Goal: Task Accomplishment & Management: Use online tool/utility

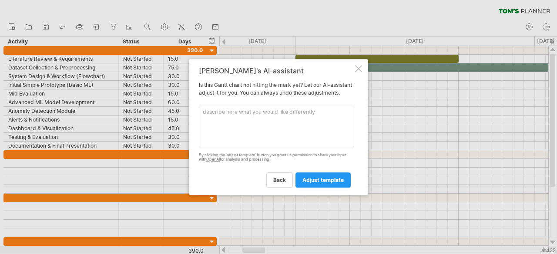
click at [281, 121] on textarea at bounding box center [276, 126] width 154 height 43
click at [261, 125] on textarea at bounding box center [276, 126] width 154 height 43
paste textarea "11. [PERSON_NAME] Chart (for 7th and 8th Semester) Tasks 7th Semester (Part 1) …"
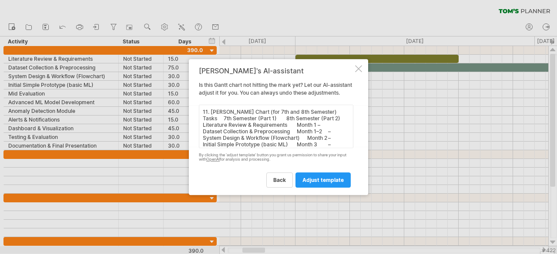
scroll to position [58, 0]
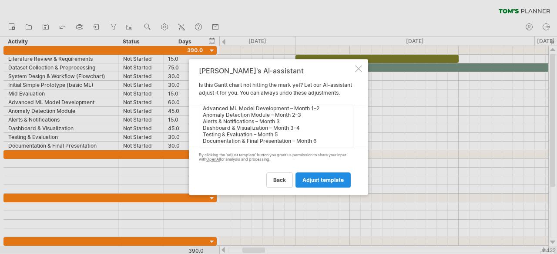
type textarea "11. [PERSON_NAME] Chart (for 7th and 8th Semester) Tasks 7th Semester (Part 1) …"
click at [319, 182] on span "adjust template" at bounding box center [322, 180] width 41 height 7
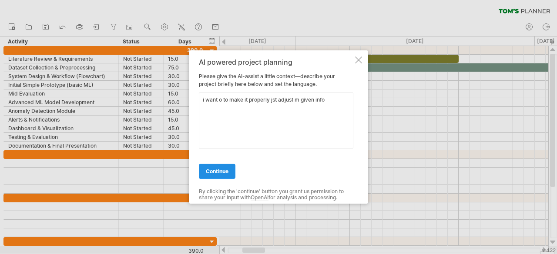
type textarea "i want o to make it properly jst adjust m given info"
click at [227, 173] on span "continue" at bounding box center [217, 171] width 23 height 7
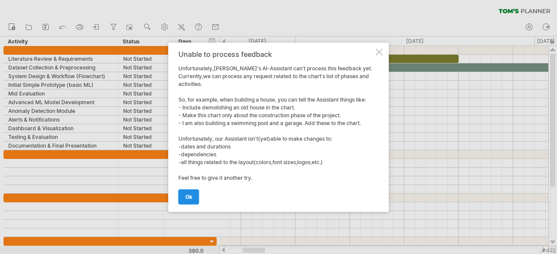
click at [188, 194] on span "ok" at bounding box center [188, 197] width 7 height 7
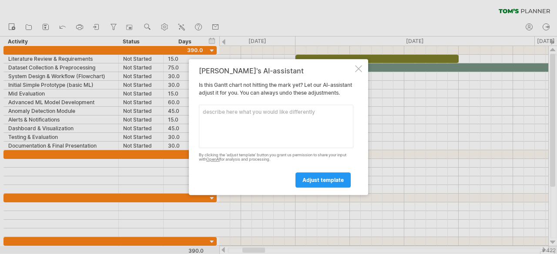
click at [254, 123] on textarea at bounding box center [276, 126] width 154 height 43
type textarea "im makin insider threat detection [PERSON_NAME] chart"
click at [321, 184] on span "adjust template" at bounding box center [322, 180] width 41 height 7
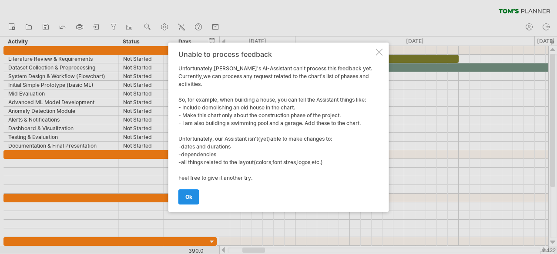
click at [186, 195] on span "ok" at bounding box center [188, 197] width 7 height 7
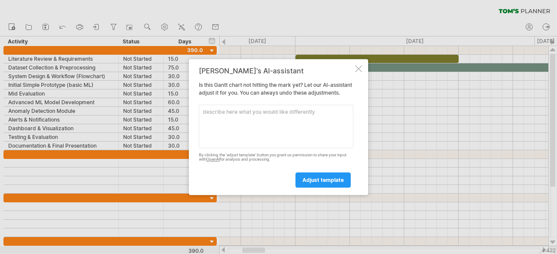
click at [356, 65] on div at bounding box center [358, 68] width 7 height 7
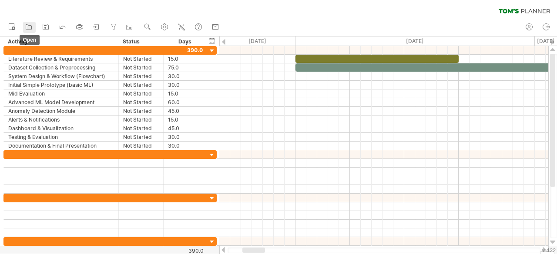
click at [32, 27] on icon at bounding box center [28, 27] width 9 height 9
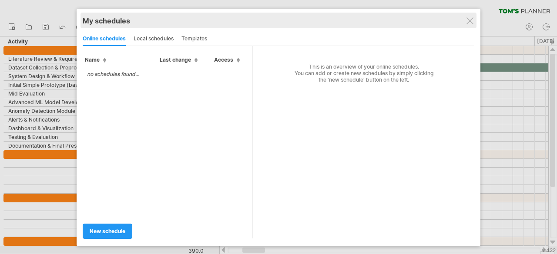
click at [473, 22] on div "My schedules" at bounding box center [278, 21] width 391 height 9
click at [470, 17] on div "My schedules" at bounding box center [278, 21] width 391 height 9
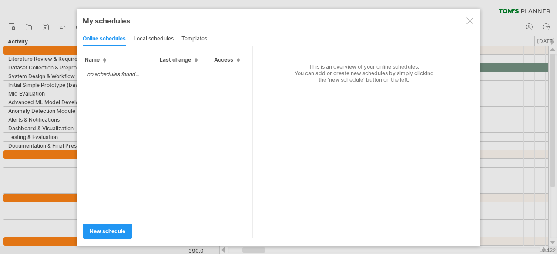
click at [469, 23] on div at bounding box center [469, 20] width 7 height 7
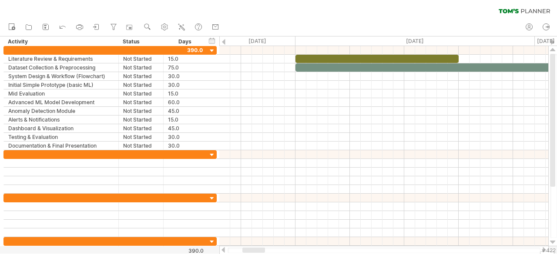
click at [469, 23] on div "new" at bounding box center [278, 27] width 557 height 18
click at [45, 27] on rect at bounding box center [45, 28] width 2 height 2
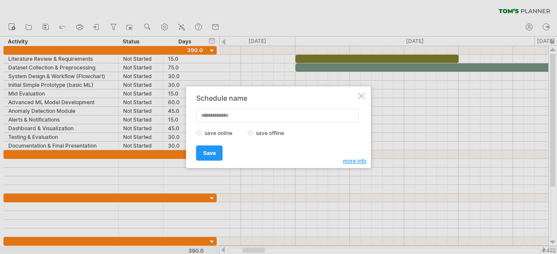
click at [254, 134] on label "save offline" at bounding box center [273, 133] width 38 height 7
click at [217, 151] on link "Save" at bounding box center [209, 153] width 27 height 15
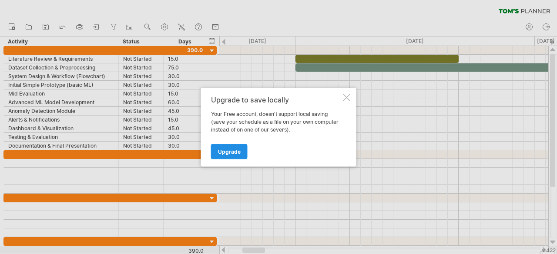
click at [229, 153] on span "Upgrade" at bounding box center [229, 151] width 23 height 7
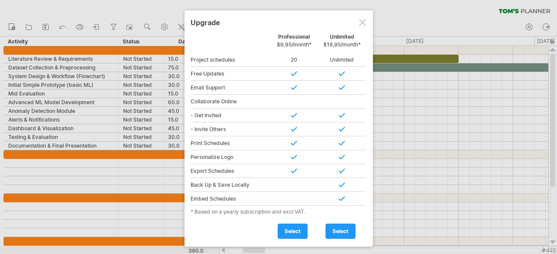
click at [293, 73] on div at bounding box center [294, 74] width 48 height 14
click at [344, 73] on div at bounding box center [342, 74] width 48 height 14
click at [362, 22] on div at bounding box center [362, 22] width 7 height 7
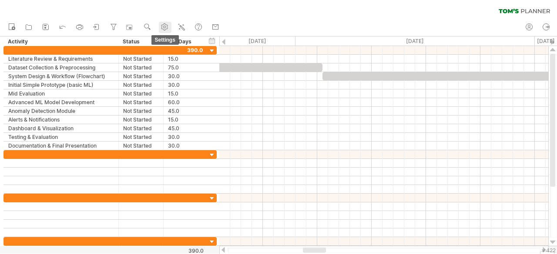
click at [166, 26] on circle at bounding box center [165, 27] width 2 height 2
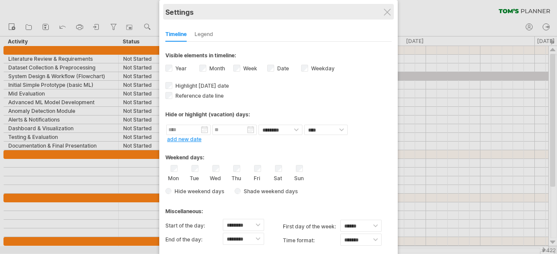
click at [388, 7] on div "Settings" at bounding box center [278, 12] width 226 height 16
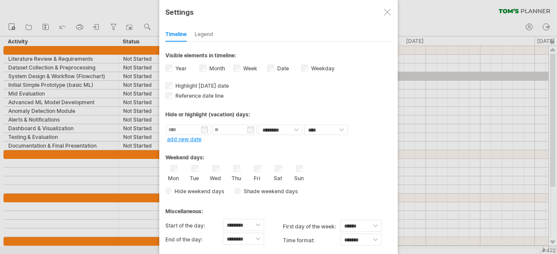
click at [128, 30] on div at bounding box center [278, 127] width 557 height 254
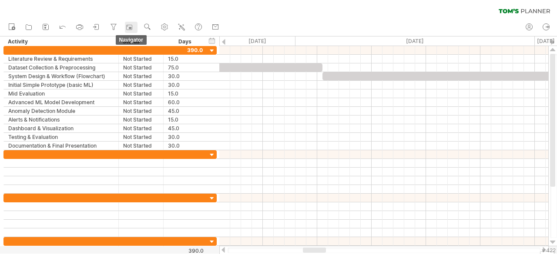
click at [129, 27] on rect at bounding box center [129, 27] width 9 height 9
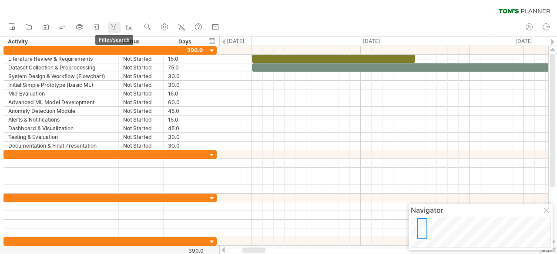
click at [112, 27] on icon at bounding box center [113, 27] width 9 height 9
type input "**********"
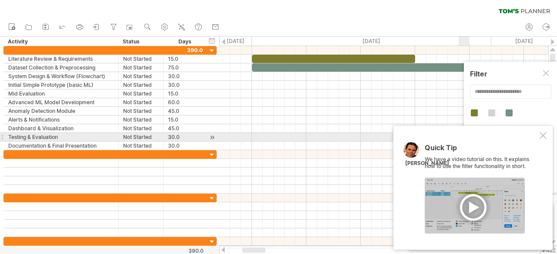
click at [543, 137] on div at bounding box center [542, 135] width 7 height 7
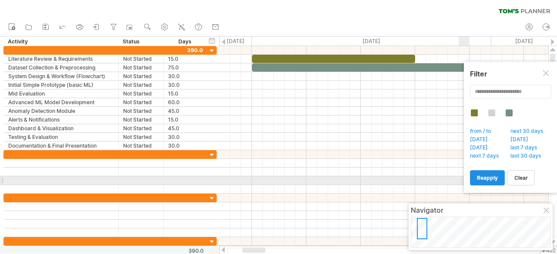
click at [492, 177] on span "reapply" at bounding box center [487, 178] width 21 height 7
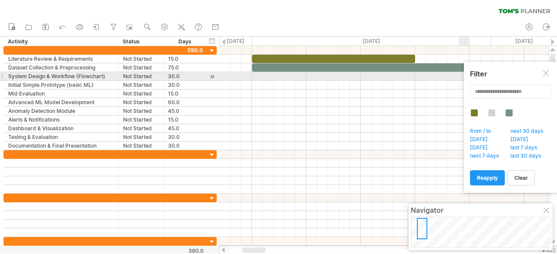
click at [543, 72] on div at bounding box center [546, 73] width 7 height 7
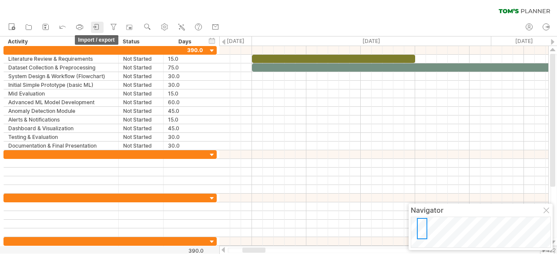
click at [93, 27] on icon at bounding box center [96, 27] width 9 height 9
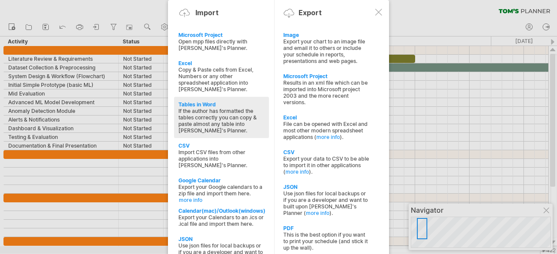
click at [244, 108] on div "If the author has formatted the tables correctly you can copy & paste almost an…" at bounding box center [221, 121] width 86 height 26
type textarea "**********"
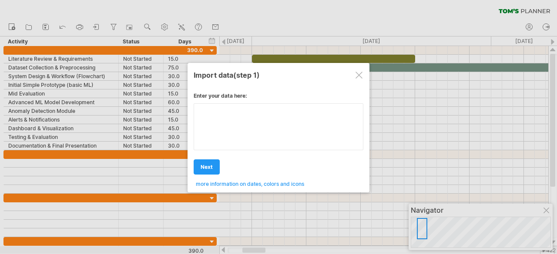
click at [297, 126] on div "Enter your data here: Your data: Weekend days ' mon tue Hide weekend days" at bounding box center [279, 136] width 170 height 101
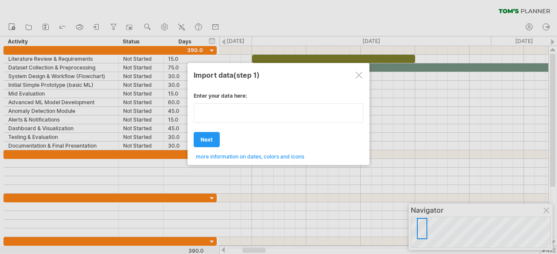
type textarea "**********"
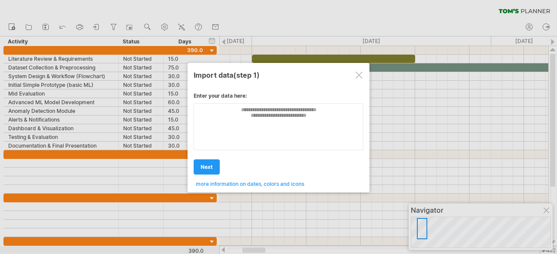
click at [361, 72] on div at bounding box center [358, 75] width 7 height 7
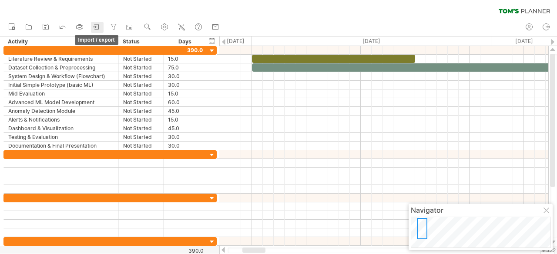
click at [100, 26] on icon at bounding box center [96, 27] width 9 height 9
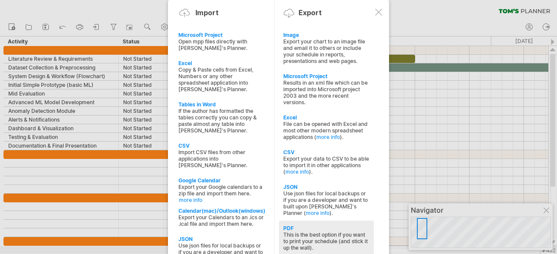
click at [309, 225] on div "PDF" at bounding box center [326, 228] width 86 height 7
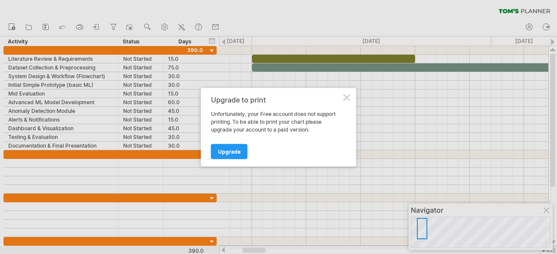
click at [345, 98] on div at bounding box center [346, 97] width 7 height 7
